Goal: Information Seeking & Learning: Learn about a topic

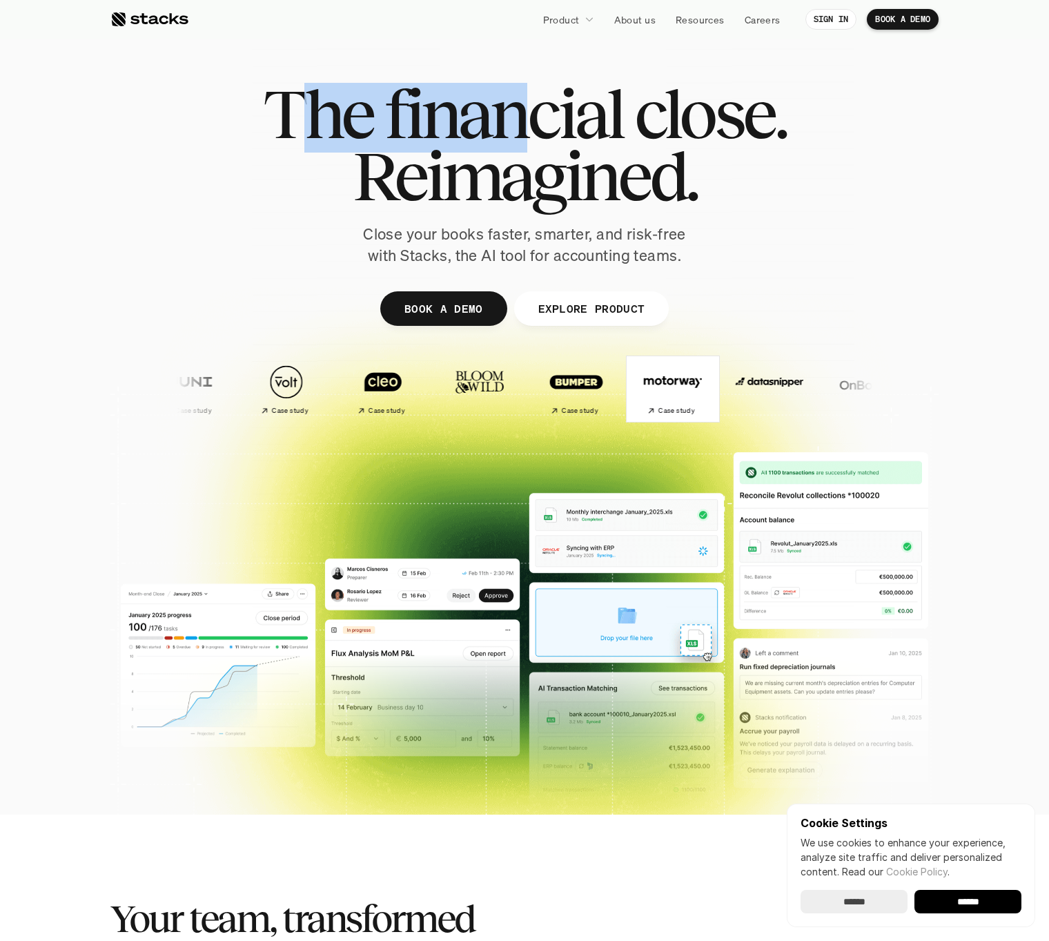
drag, startPoint x: 295, startPoint y: 124, endPoint x: 635, endPoint y: 163, distance: 341.9
click at [554, 146] on div "The financial close. Reimagined." at bounding box center [524, 145] width 523 height 124
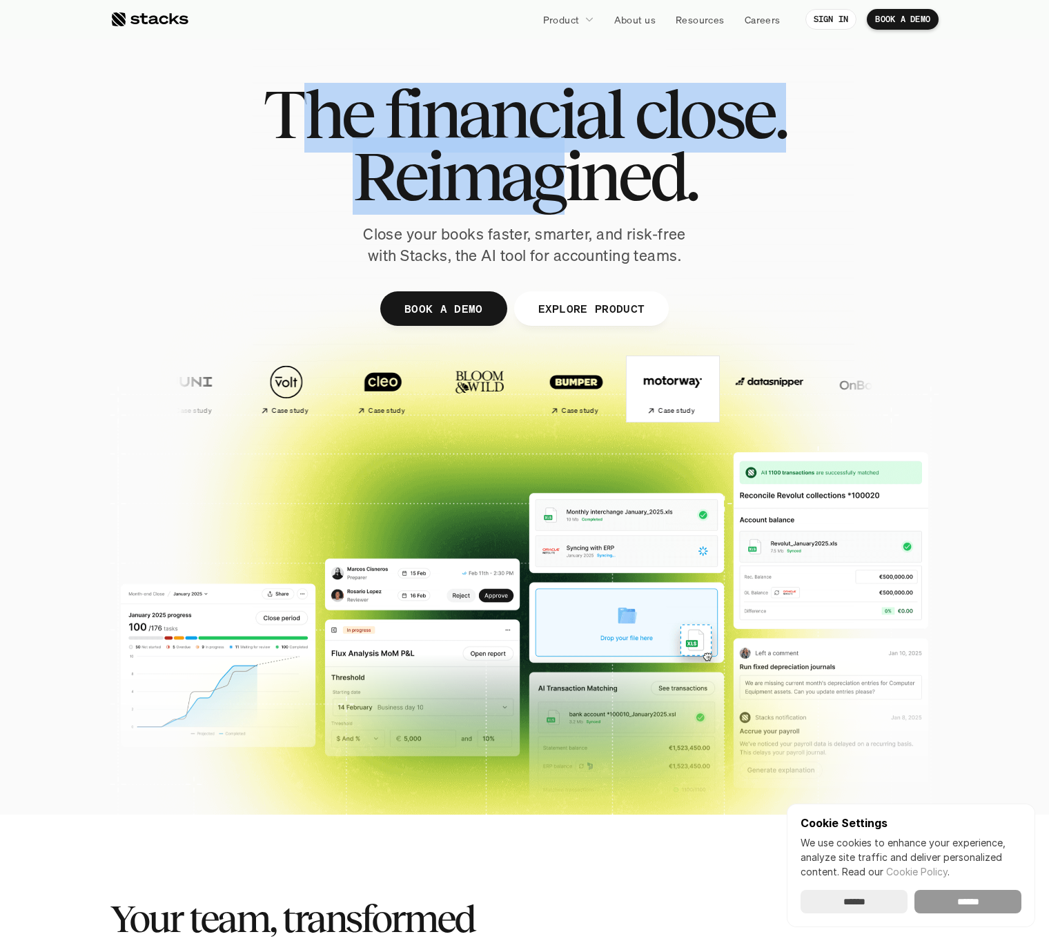
click at [956, 904] on input "******" at bounding box center [968, 901] width 107 height 23
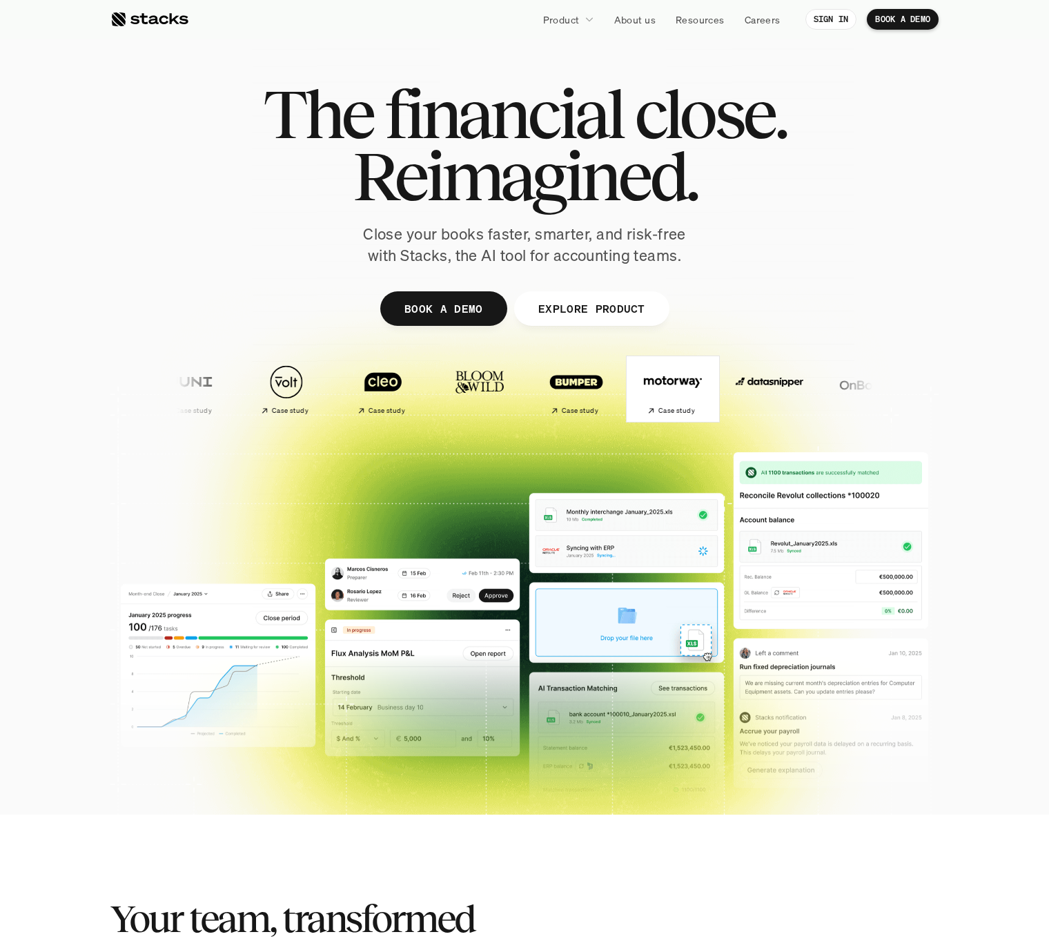
click at [351, 66] on div at bounding box center [524, 338] width 828 height 621
click at [157, 23] on div at bounding box center [149, 19] width 78 height 17
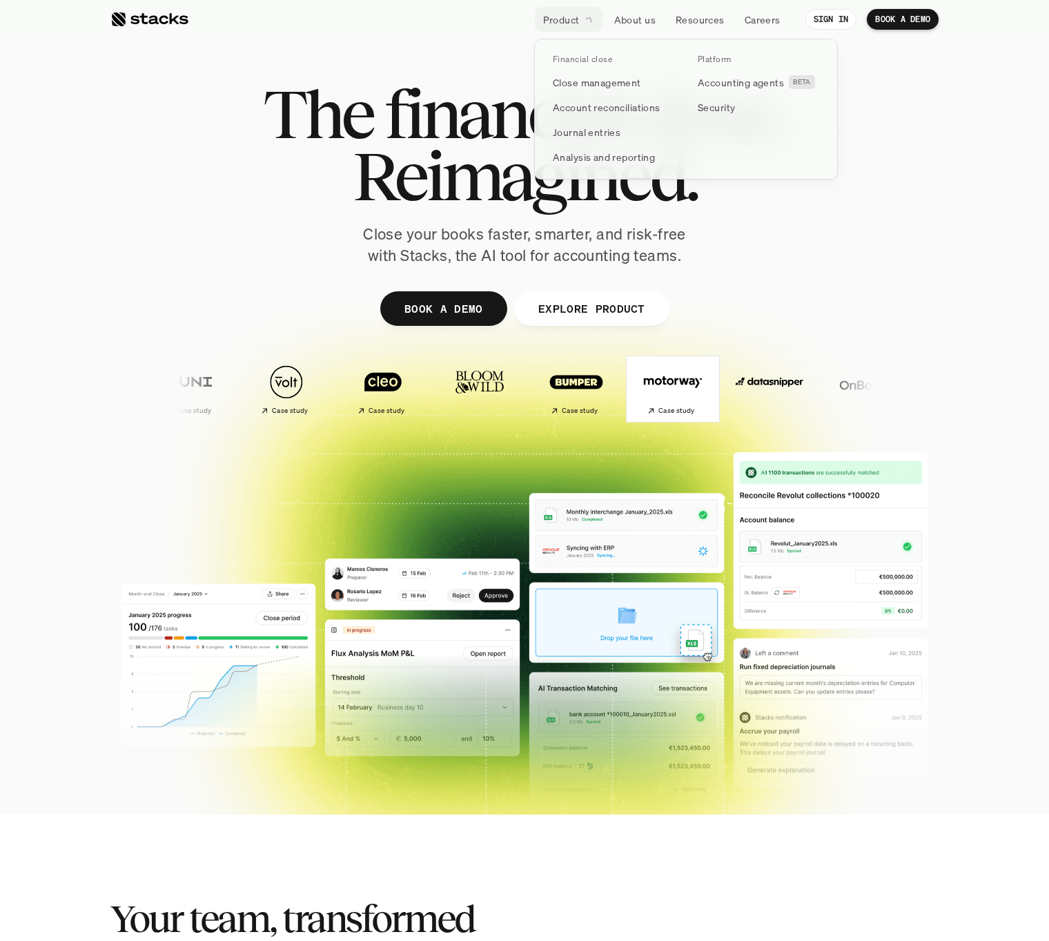
click at [570, 20] on div at bounding box center [686, 93] width 304 height 173
click at [598, 154] on p "Analysis and reporting" at bounding box center [604, 157] width 102 height 14
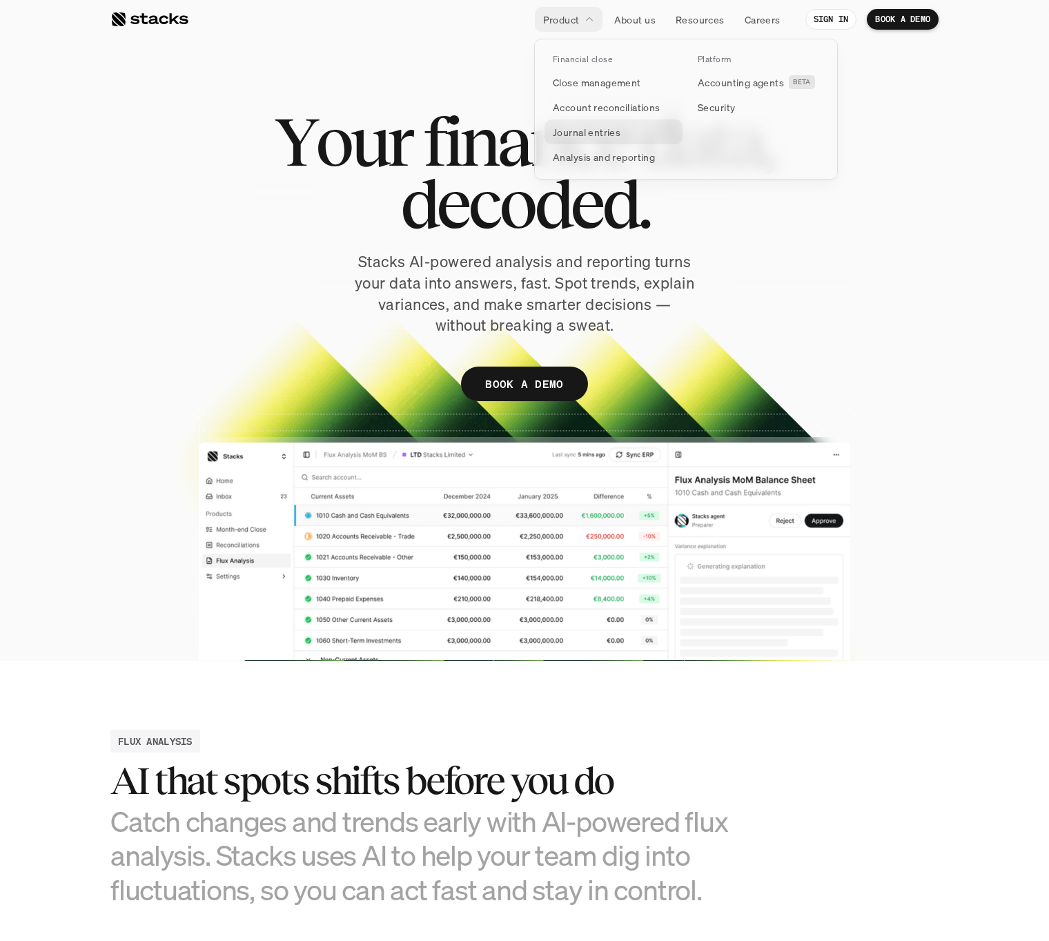
click at [590, 130] on p "Journal entries" at bounding box center [587, 132] width 68 height 14
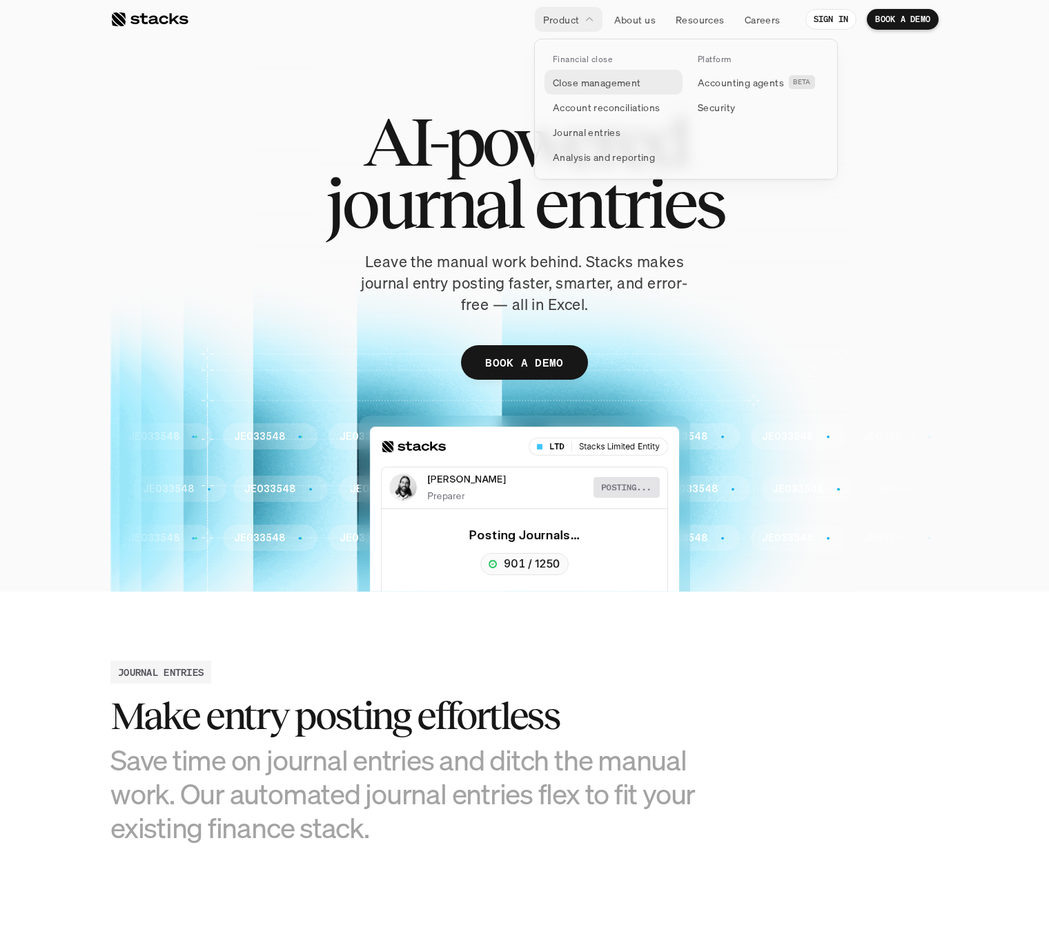
click at [596, 83] on p "Close management" at bounding box center [597, 82] width 88 height 14
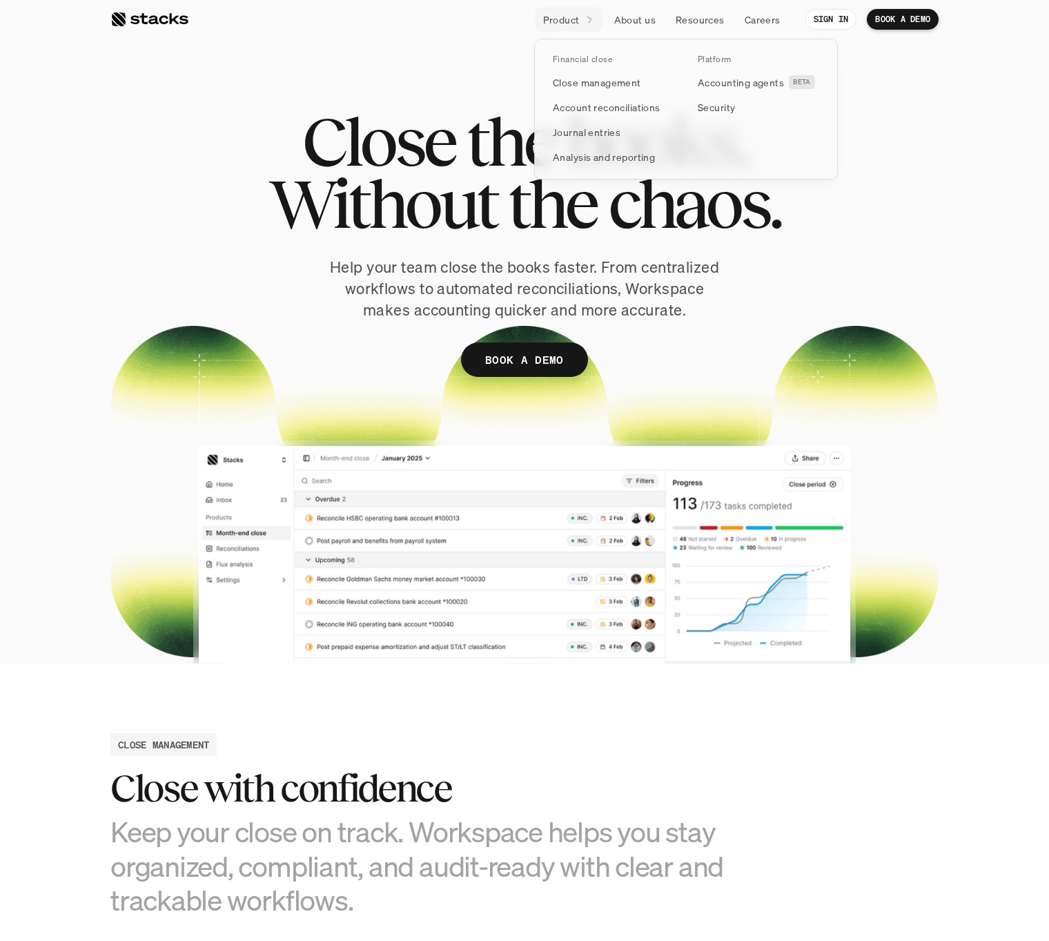
click at [565, 23] on p "Product" at bounding box center [561, 19] width 37 height 14
click at [573, 108] on p "Account reconciliations" at bounding box center [607, 107] width 108 height 14
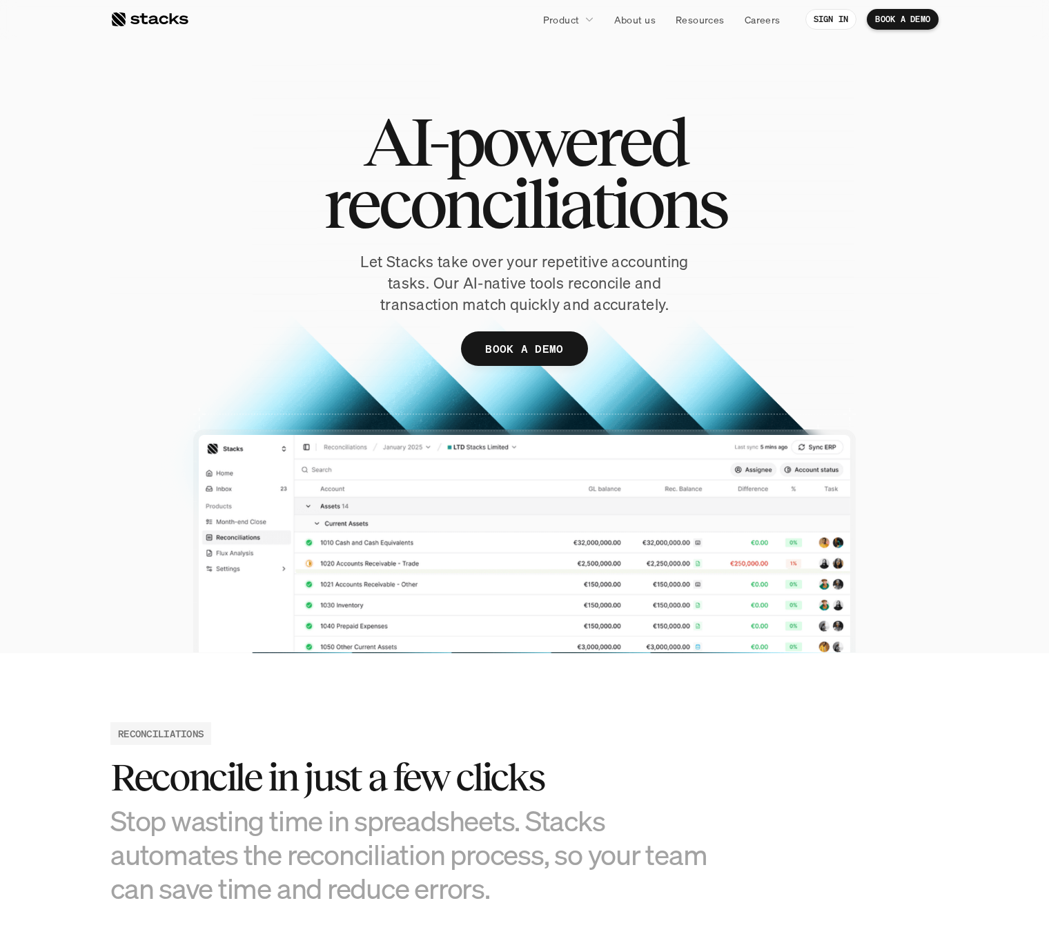
click at [582, 24] on link "Product" at bounding box center [569, 19] width 68 height 25
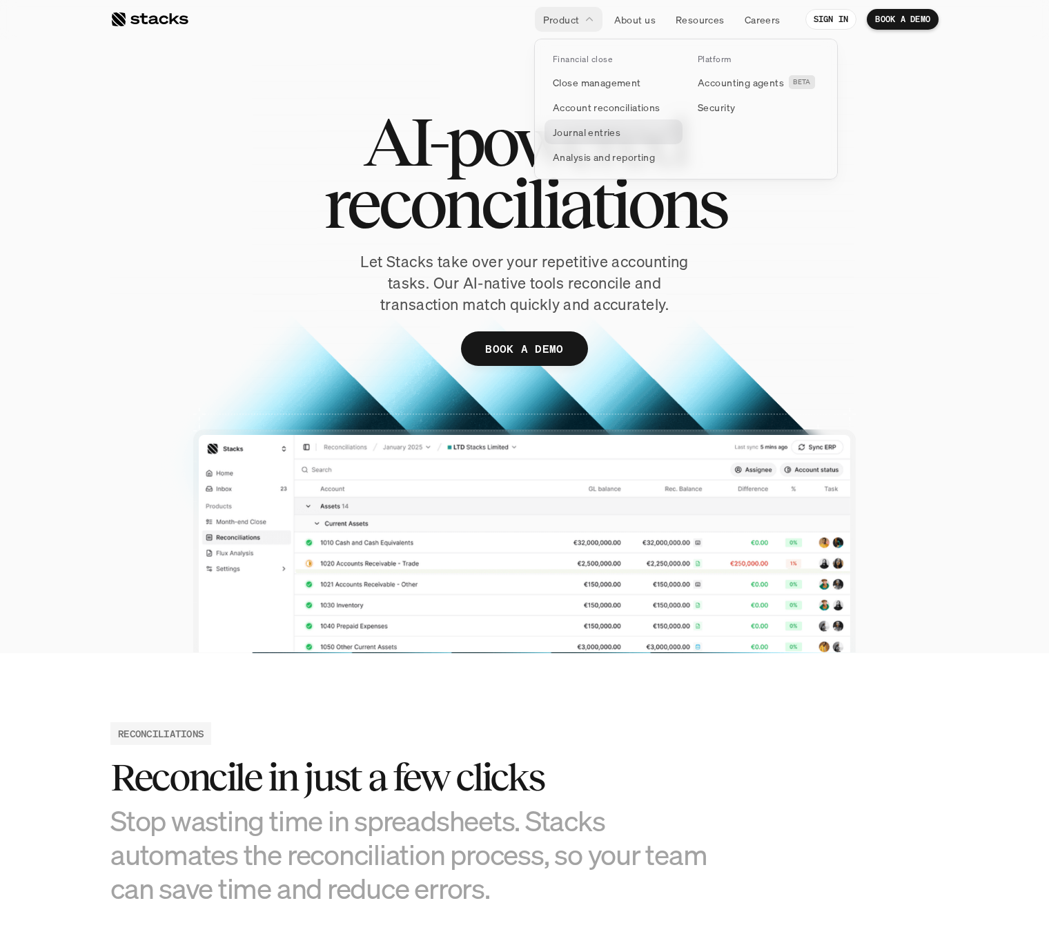
click at [592, 133] on p "Journal entries" at bounding box center [587, 132] width 68 height 14
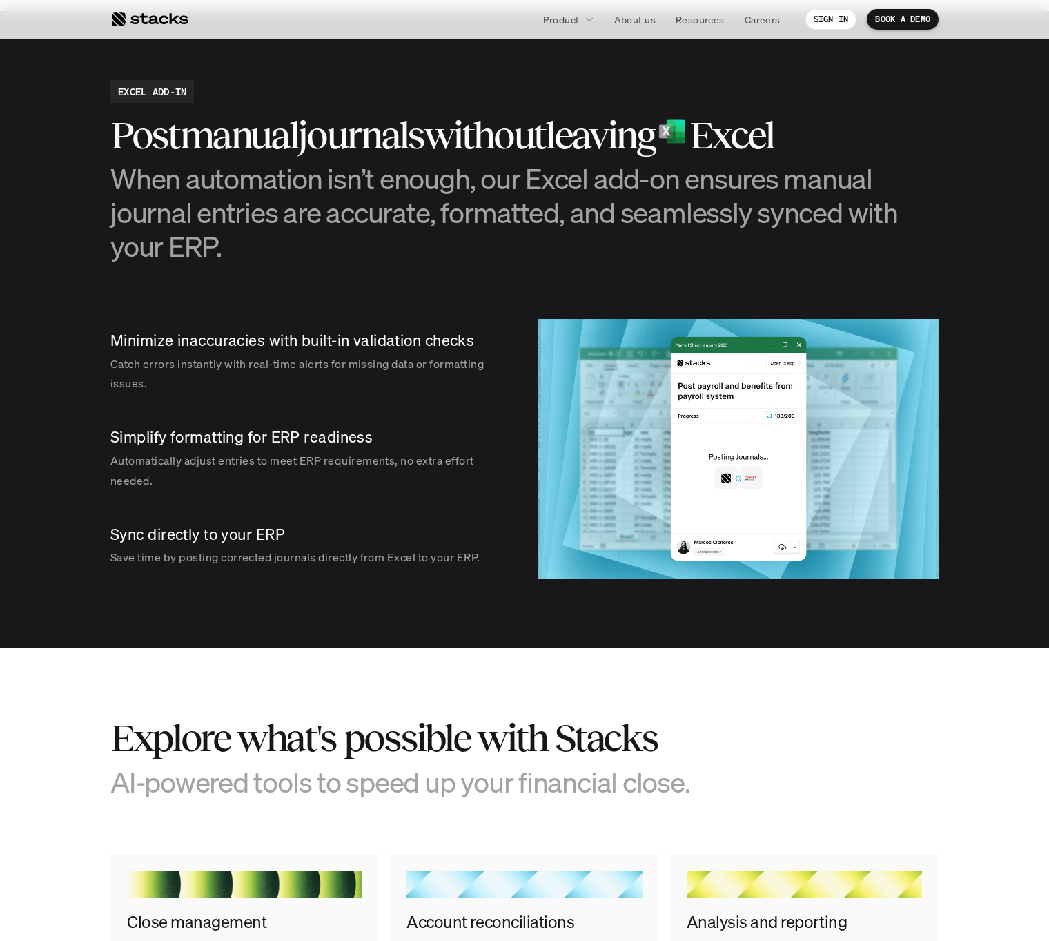
scroll to position [1324, 0]
